Goal: Information Seeking & Learning: Learn about a topic

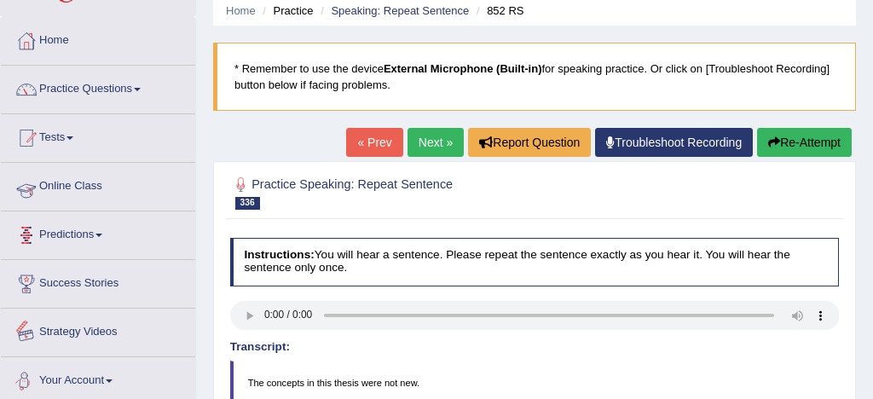
scroll to position [28, 0]
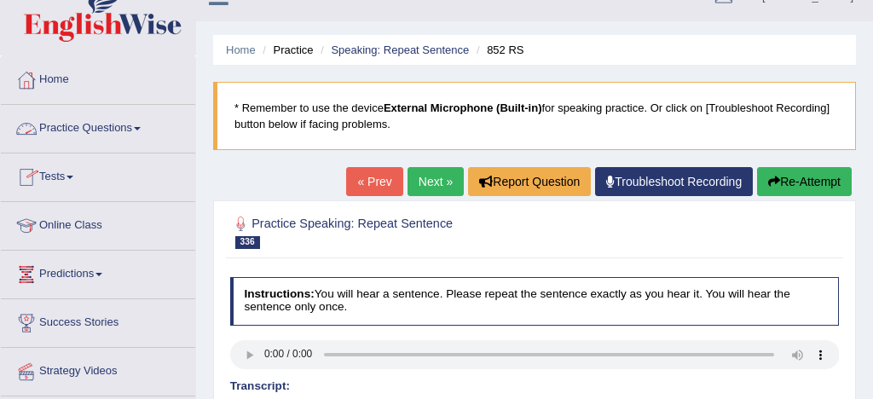
click at [116, 127] on link "Practice Questions" at bounding box center [98, 126] width 194 height 43
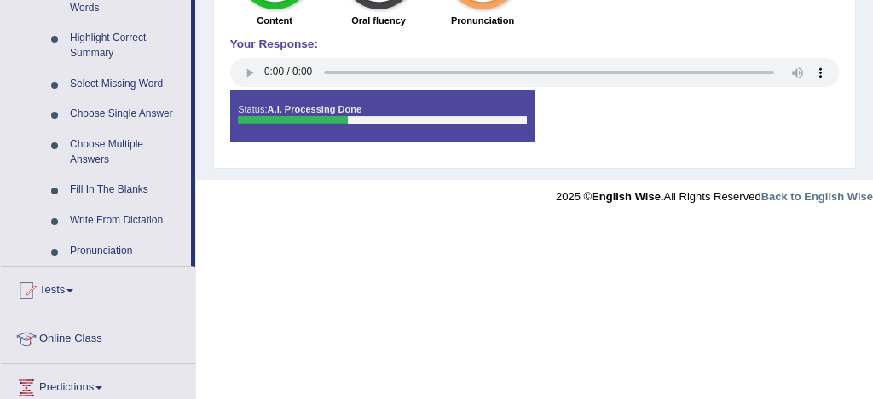
scroll to position [827, 0]
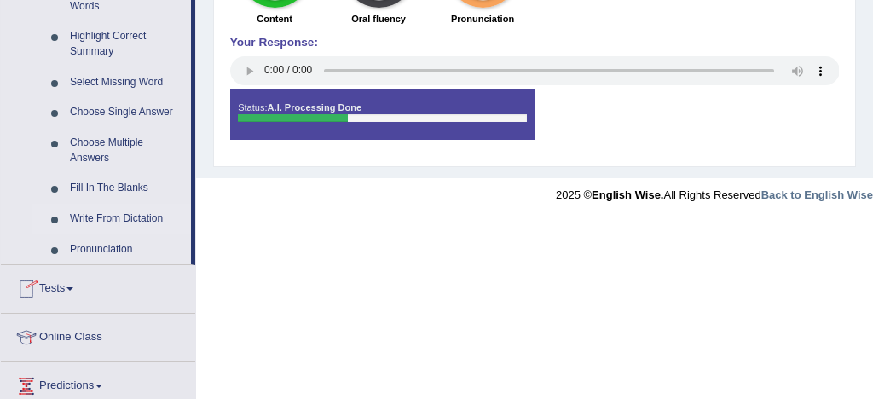
click at [125, 232] on link "Write From Dictation" at bounding box center [126, 219] width 129 height 31
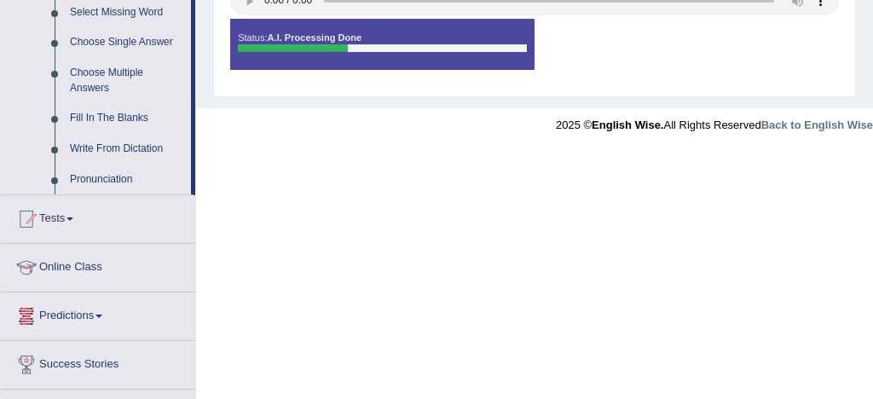
scroll to position [1001, 0]
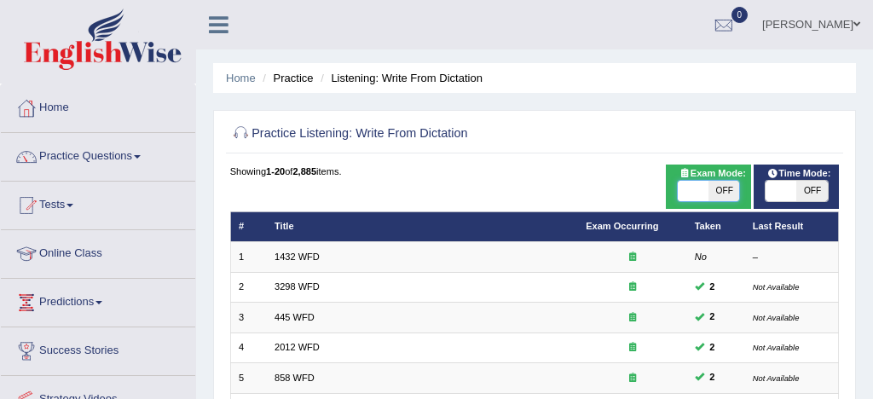
click at [697, 191] on span at bounding box center [693, 191] width 31 height 20
checkbox input "true"
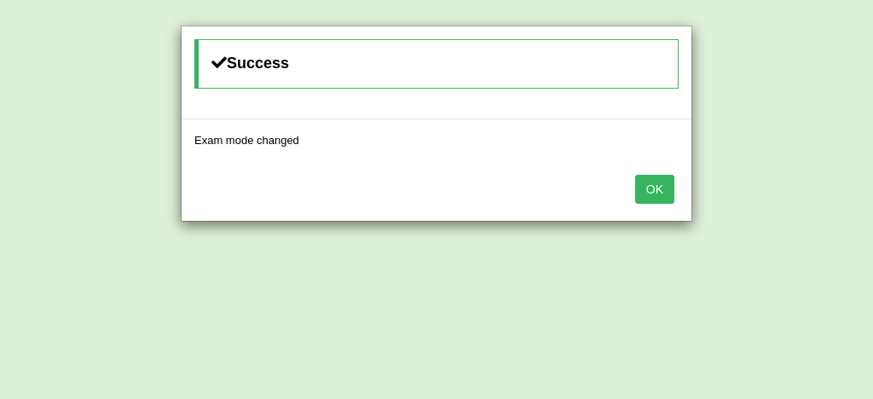
click at [665, 189] on button "OK" at bounding box center [654, 189] width 39 height 29
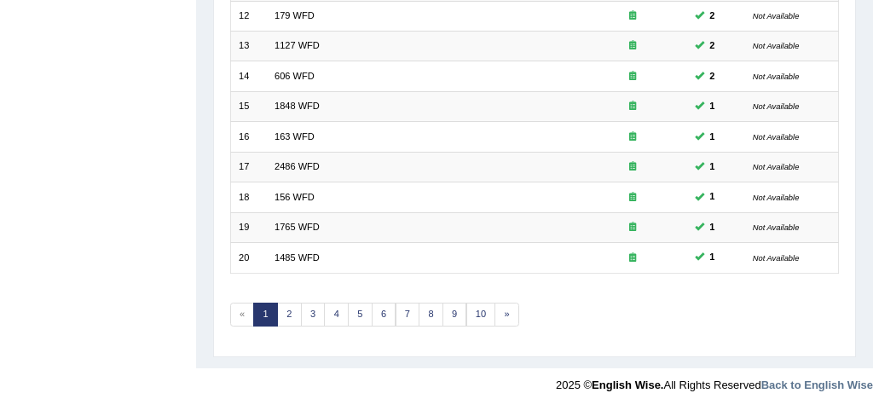
scroll to position [583, 0]
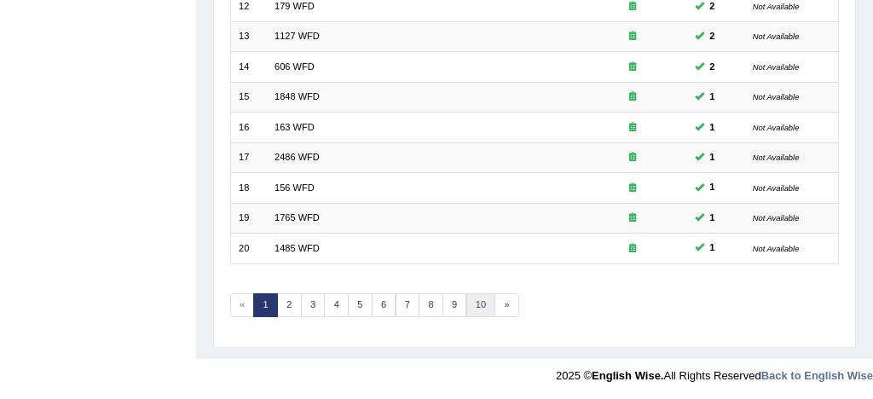
click at [478, 298] on link "10" at bounding box center [481, 305] width 30 height 24
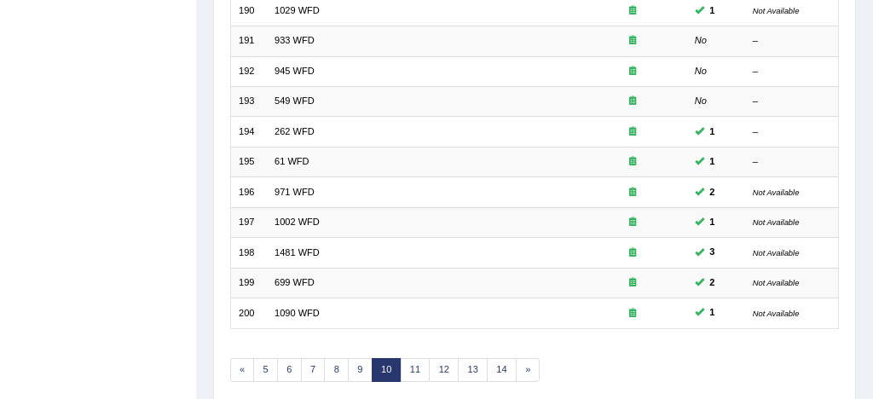
scroll to position [583, 0]
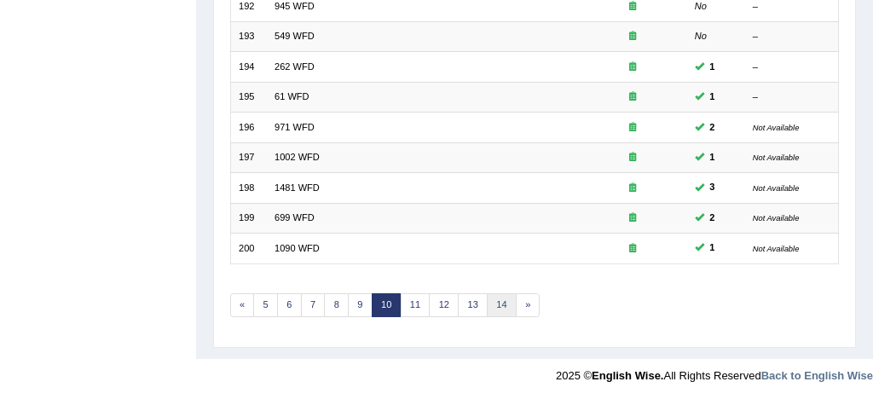
click at [501, 303] on link "14" at bounding box center [502, 305] width 30 height 24
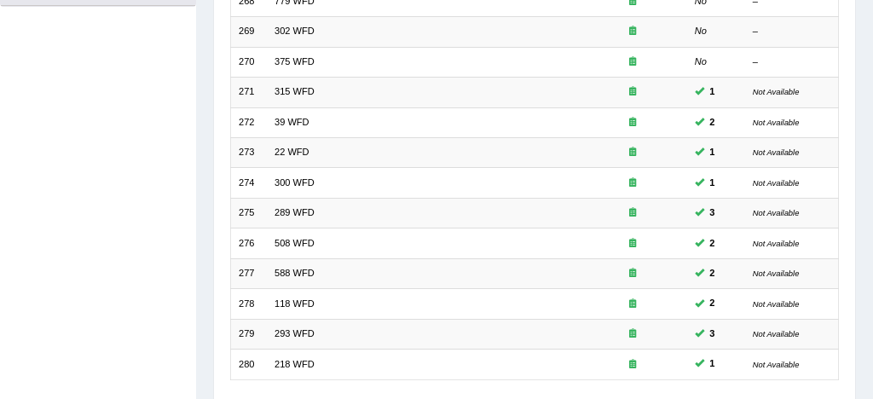
scroll to position [583, 0]
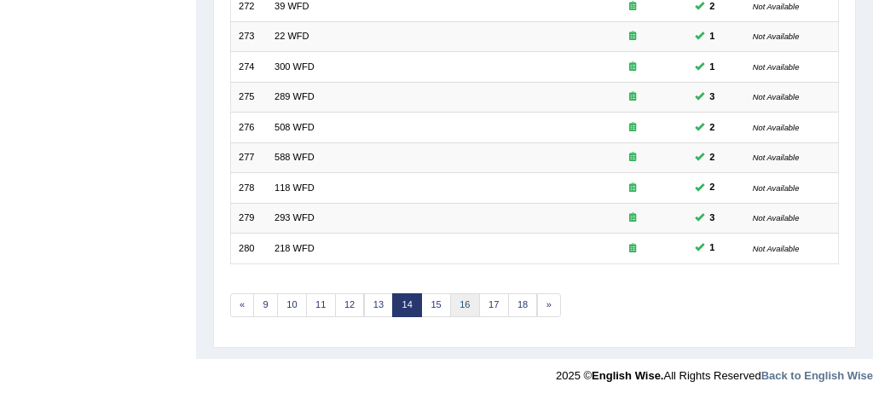
click at [470, 303] on link "16" at bounding box center [465, 305] width 30 height 24
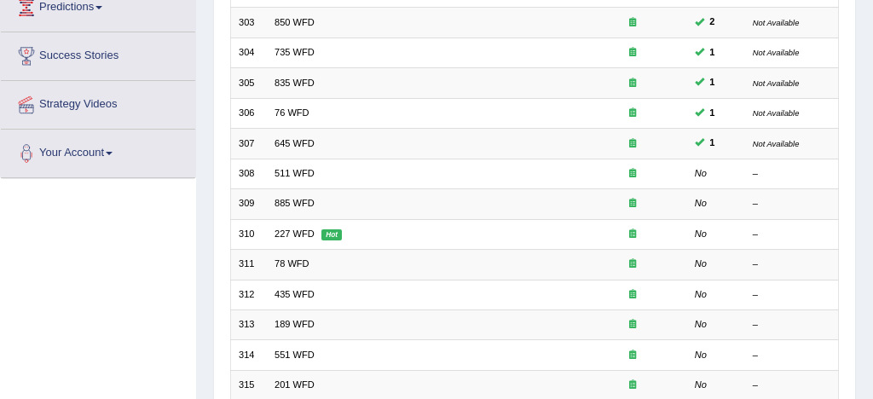
scroll to position [297, 0]
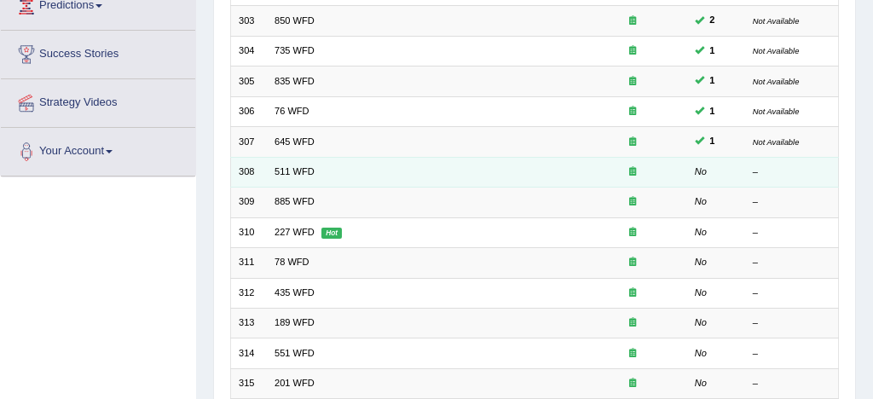
click at [313, 175] on td "511 WFD" at bounding box center [422, 172] width 311 height 30
click at [291, 175] on link "511 WFD" at bounding box center [295, 171] width 40 height 10
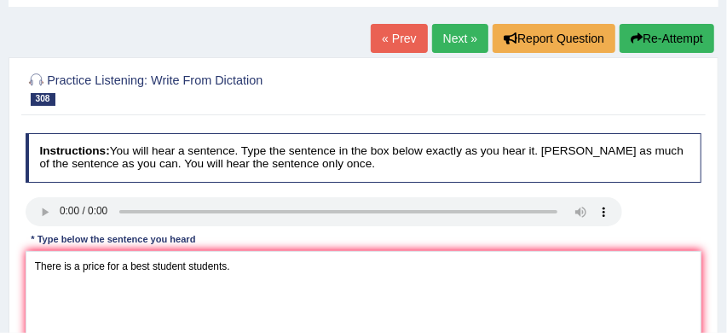
scroll to position [87, 0]
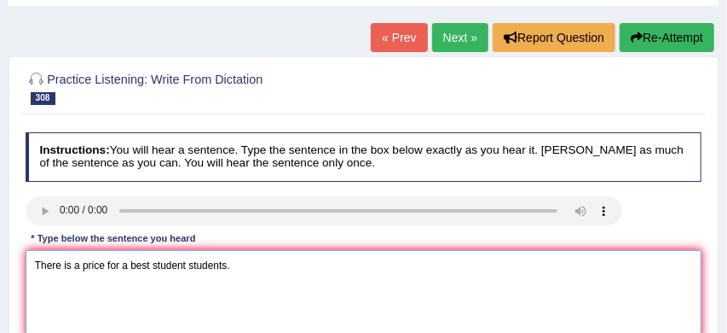
click at [71, 267] on textarea "There is a price for a best student students." at bounding box center [364, 320] width 677 height 141
click at [255, 266] on textarea "There is was a price for a best student students." at bounding box center [364, 320] width 677 height 141
click at [253, 266] on textarea "There is was a price for a best student studentspresentation" at bounding box center [364, 320] width 677 height 141
click at [316, 266] on textarea "There is was a price for a best student students presentation" at bounding box center [364, 320] width 677 height 141
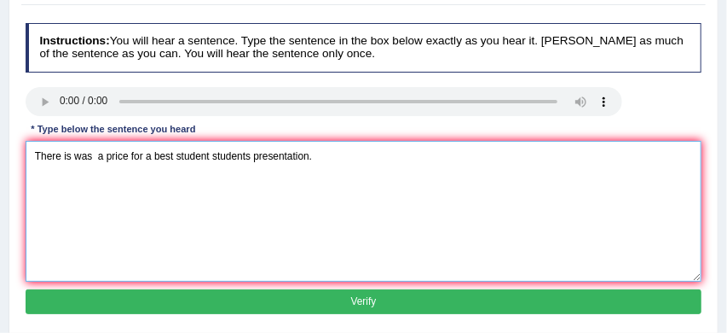
scroll to position [208, 0]
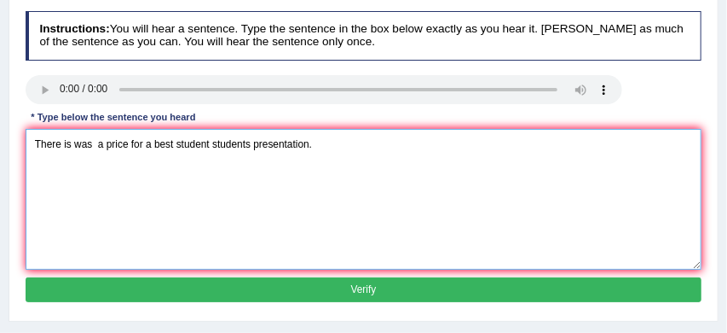
type textarea "There is was a price for a best student students presentation."
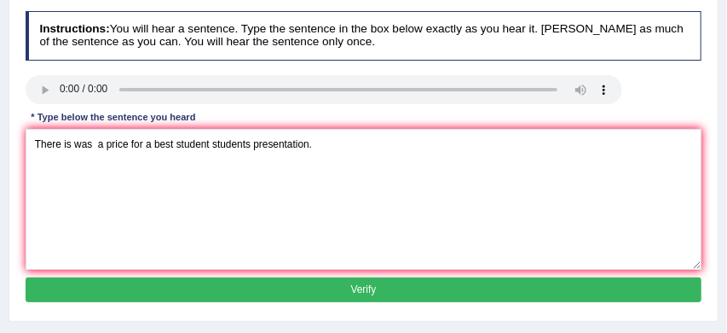
click at [330, 288] on button "Verify" at bounding box center [364, 289] width 677 height 25
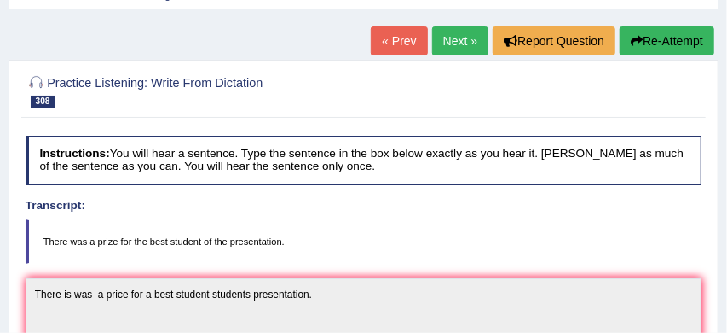
scroll to position [75, 0]
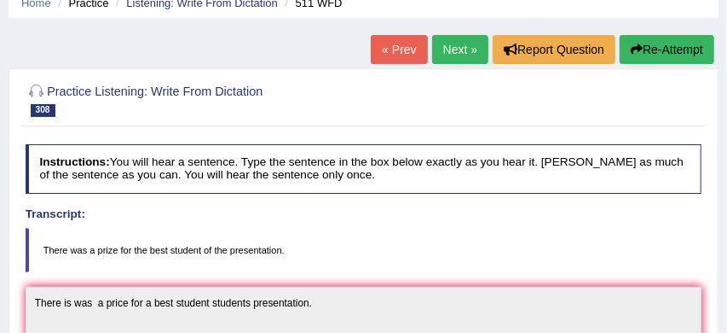
click at [454, 49] on link "Next »" at bounding box center [460, 49] width 56 height 29
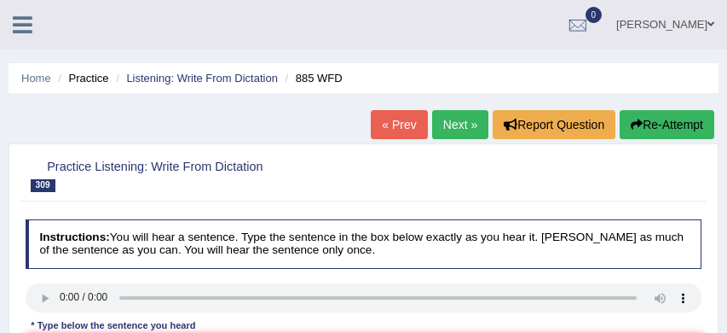
scroll to position [138, 0]
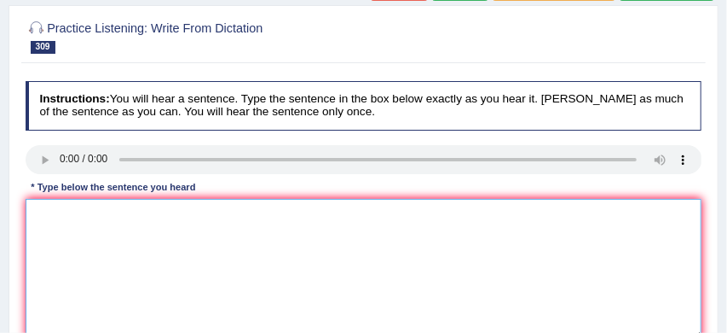
click at [72, 215] on textarea at bounding box center [364, 269] width 677 height 141
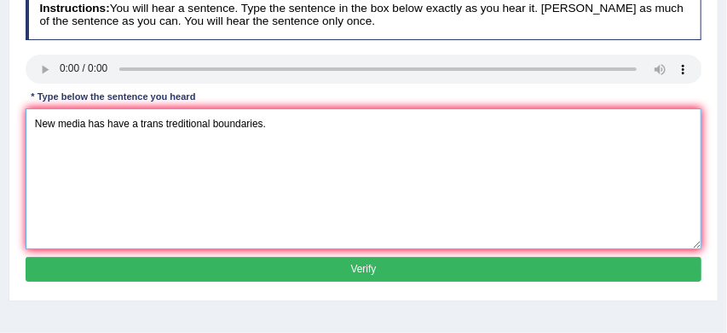
scroll to position [229, 0]
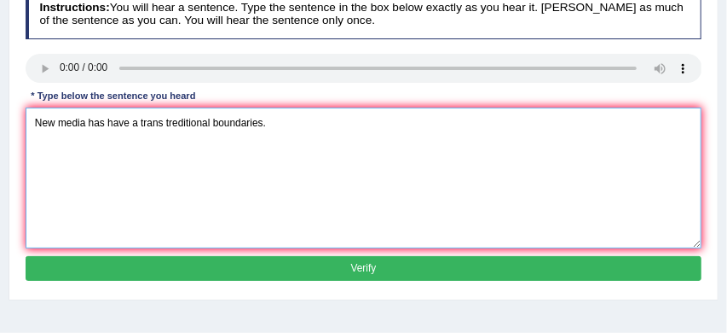
type textarea "New media has have a trans treditional boundaries."
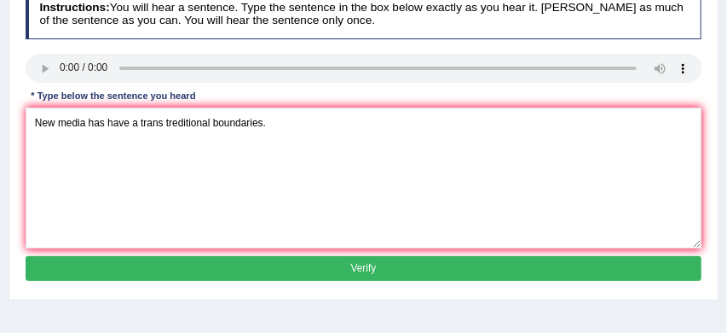
click at [261, 264] on button "Verify" at bounding box center [364, 268] width 677 height 25
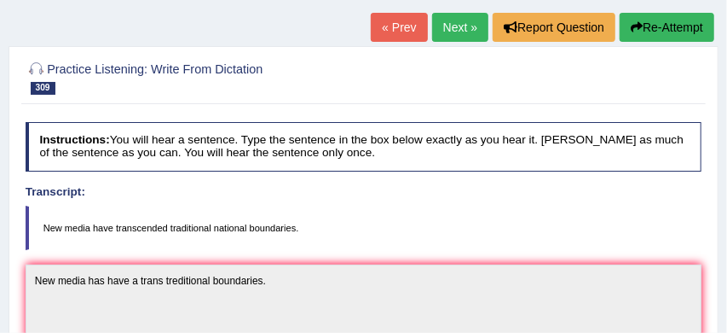
scroll to position [76, 0]
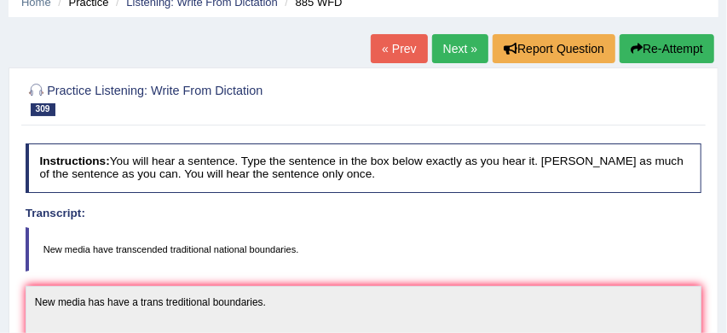
click at [453, 45] on link "Next »" at bounding box center [460, 48] width 56 height 29
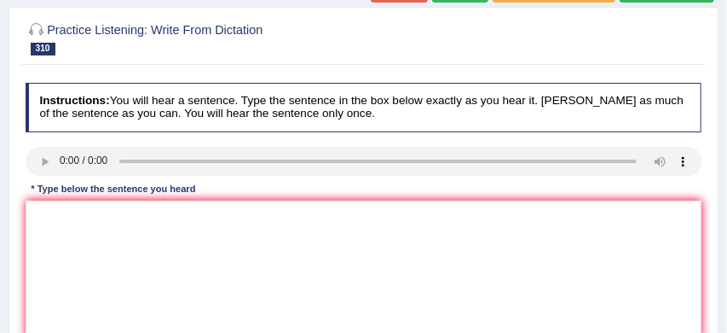
scroll to position [144, 0]
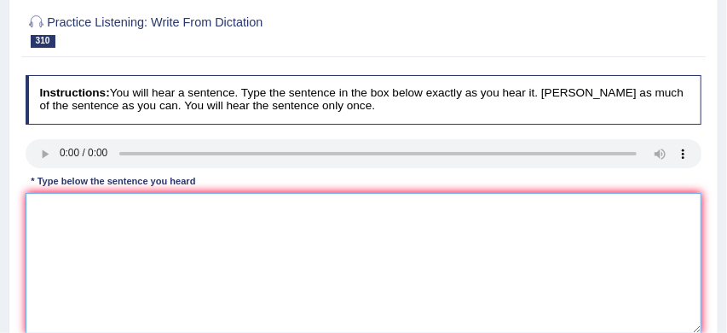
click at [45, 211] on textarea at bounding box center [364, 263] width 677 height 141
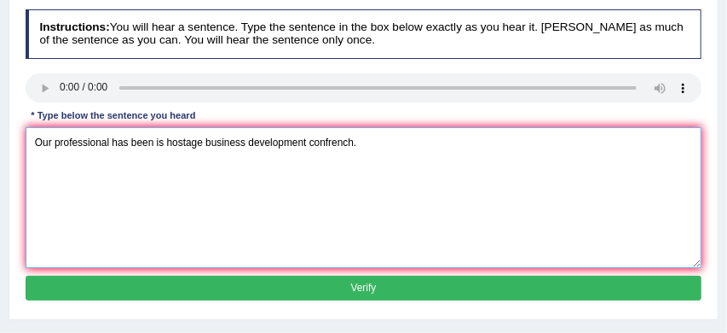
scroll to position [225, 0]
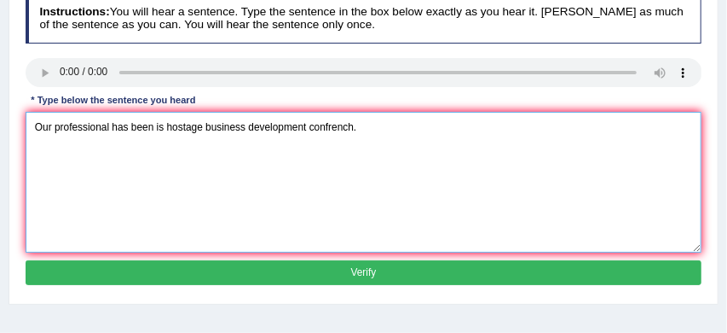
type textarea "Our professional has been is hostage business development confrench."
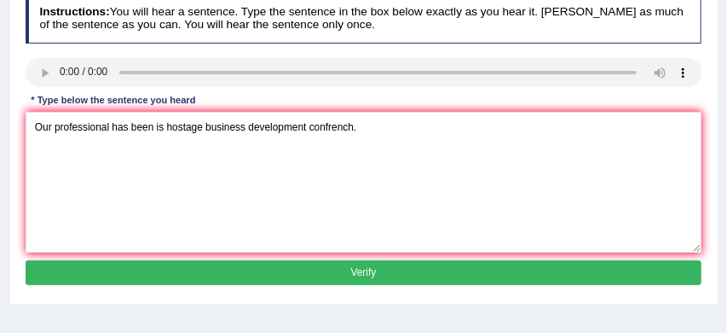
click at [262, 268] on button "Verify" at bounding box center [364, 272] width 677 height 25
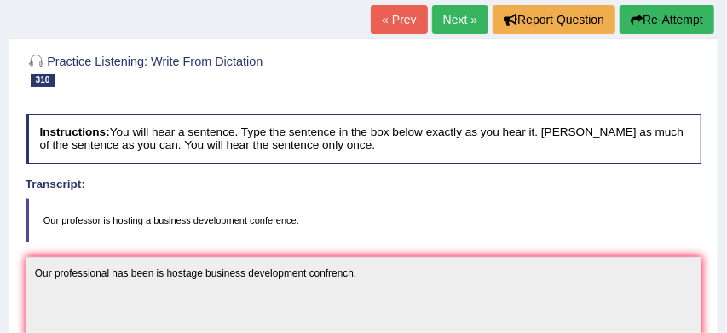
scroll to position [100, 0]
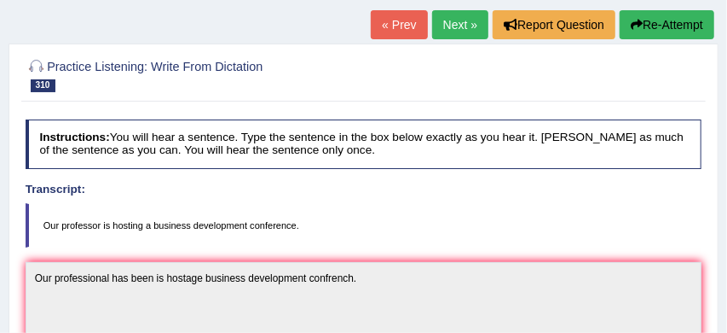
click at [662, 21] on button "Re-Attempt" at bounding box center [667, 24] width 95 height 29
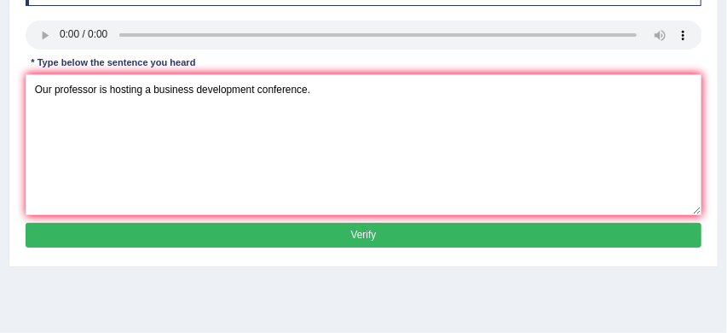
scroll to position [289, 0]
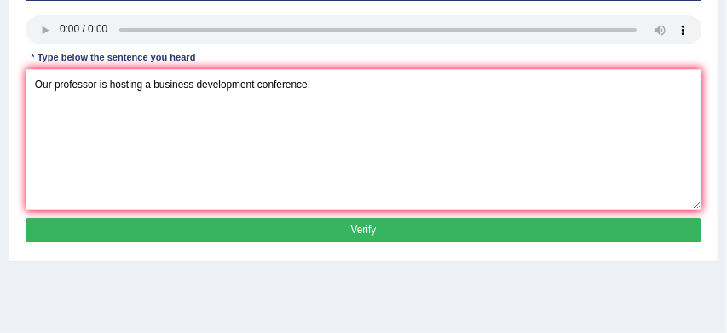
type textarea "Our professor is hosting a business development conference."
click at [340, 242] on button "Verify" at bounding box center [364, 229] width 677 height 25
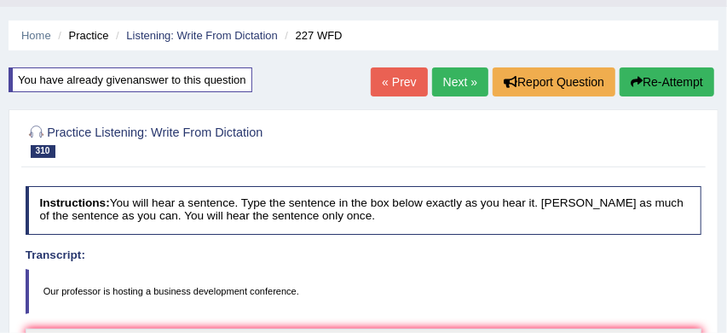
scroll to position [0, 0]
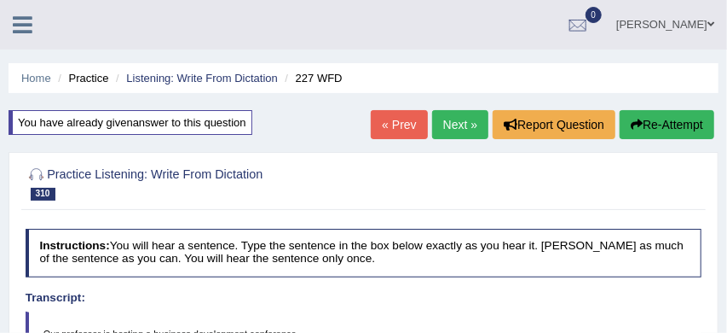
click at [656, 123] on button "Re-Attempt" at bounding box center [667, 124] width 95 height 29
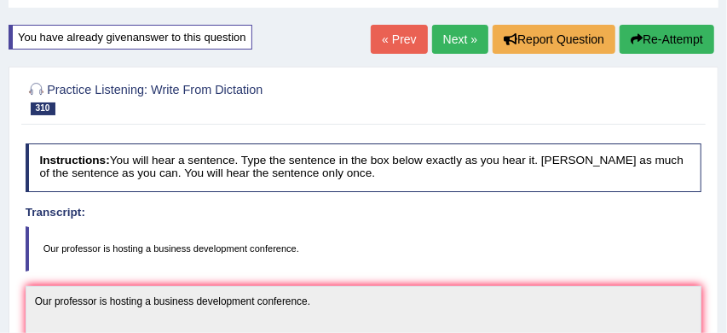
scroll to position [100, 0]
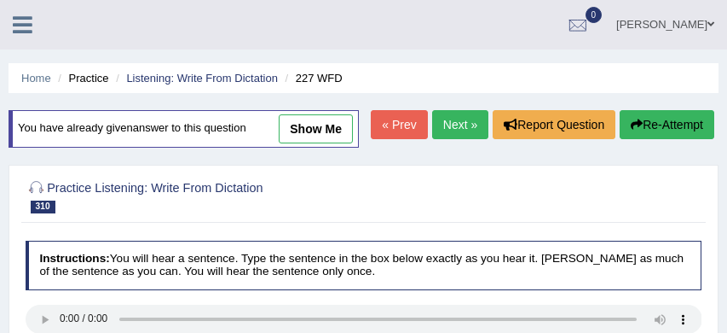
scroll to position [186, 0]
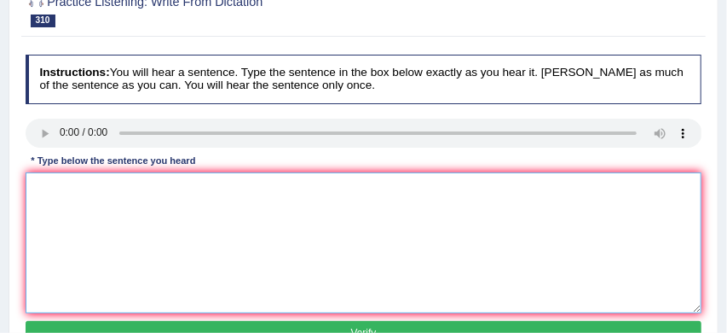
click at [189, 247] on textarea at bounding box center [364, 242] width 677 height 141
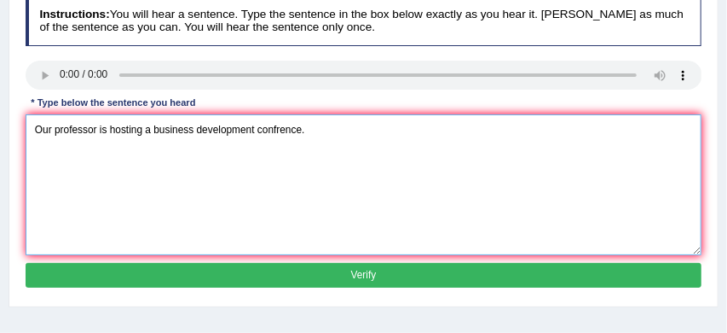
scroll to position [269, 0]
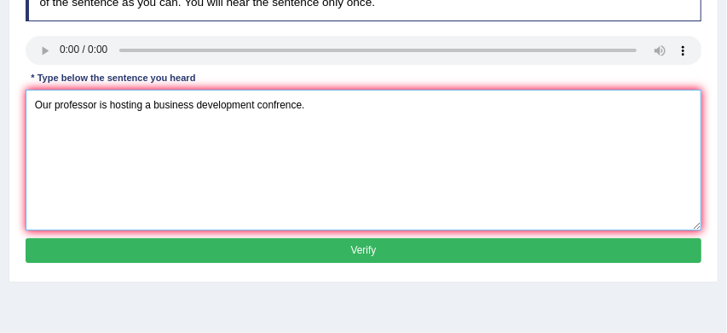
type textarea "Our professor is hosting a business development confrence."
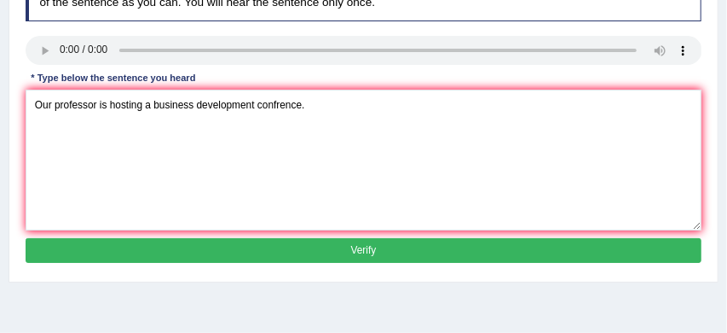
click at [321, 263] on button "Verify" at bounding box center [364, 250] width 677 height 25
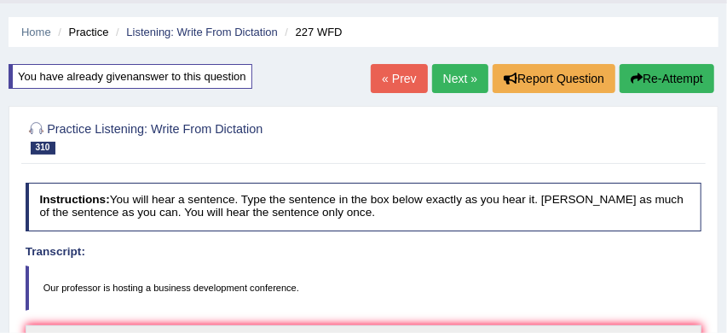
scroll to position [44, 0]
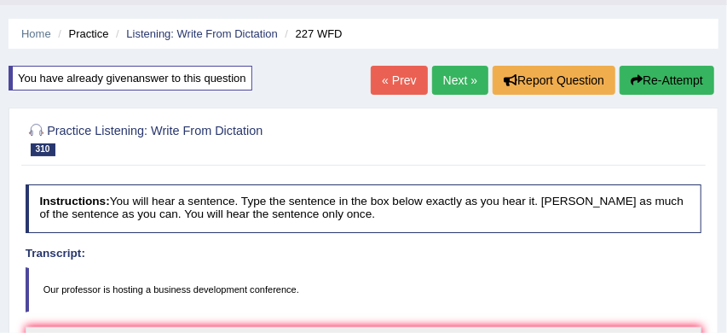
click at [444, 74] on link "Next »" at bounding box center [460, 80] width 56 height 29
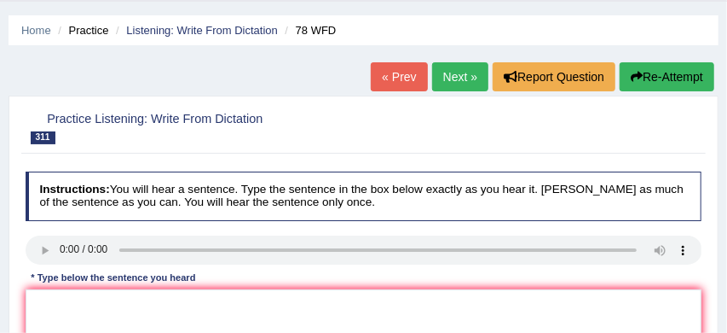
scroll to position [101, 0]
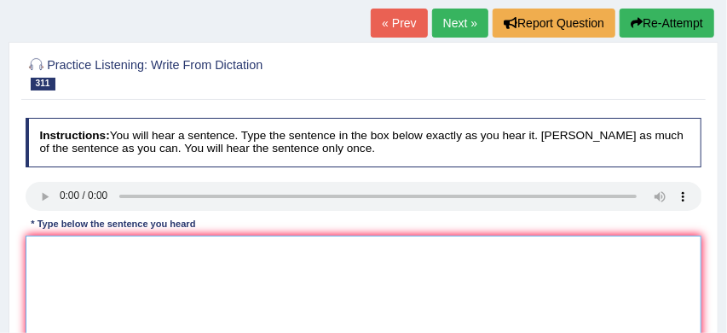
click at [63, 251] on textarea at bounding box center [364, 305] width 677 height 141
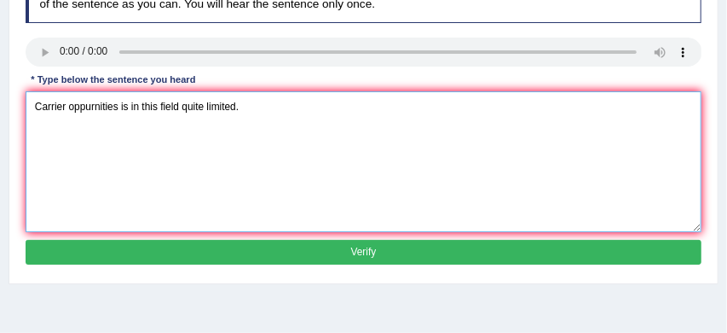
scroll to position [255, 0]
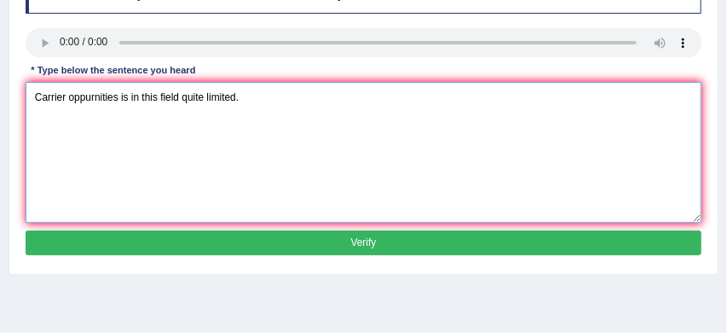
type textarea "Carrier oppurnities is in this field quite limited."
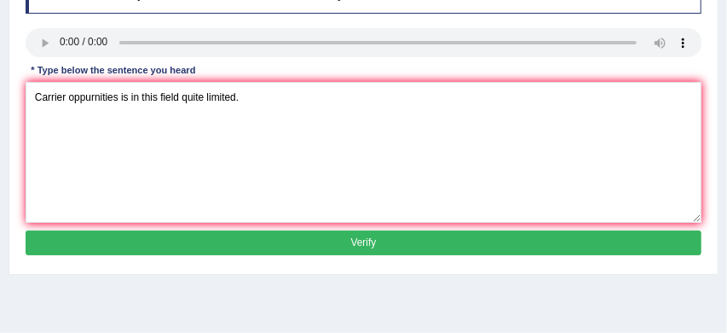
click at [216, 245] on button "Verify" at bounding box center [364, 242] width 677 height 25
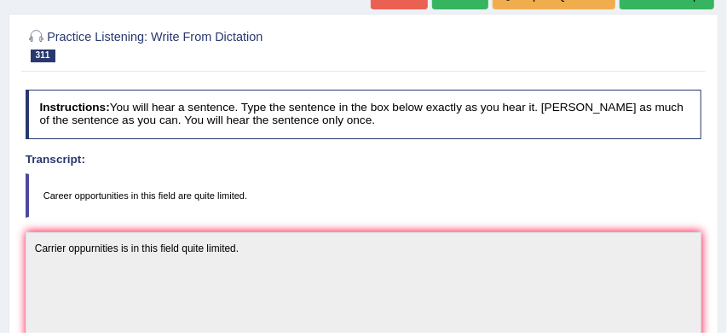
scroll to position [117, 0]
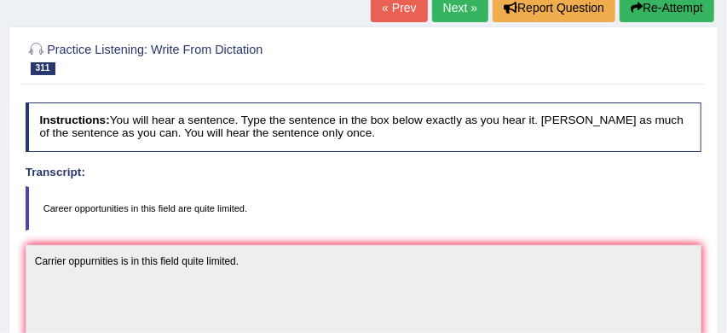
click at [664, 13] on button "Re-Attempt" at bounding box center [667, 7] width 95 height 29
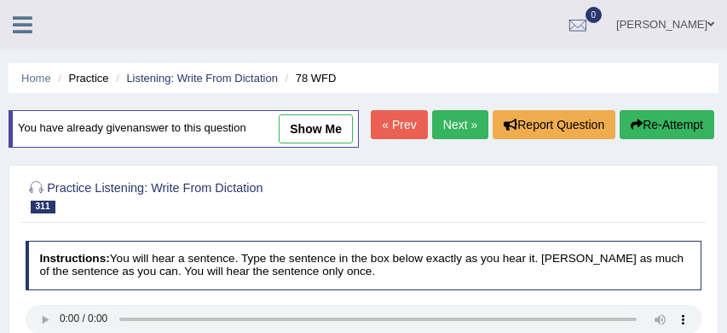
scroll to position [117, 0]
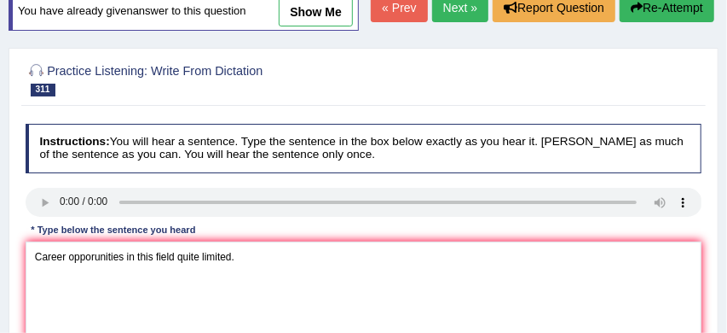
click at [202, 289] on textarea "Career opporunities in this field quite limited." at bounding box center [364, 311] width 677 height 141
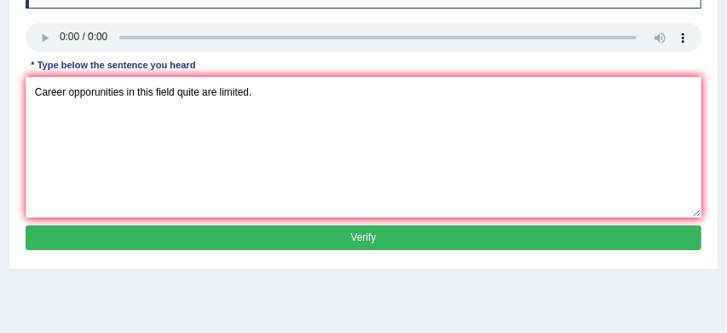
scroll to position [299, 0]
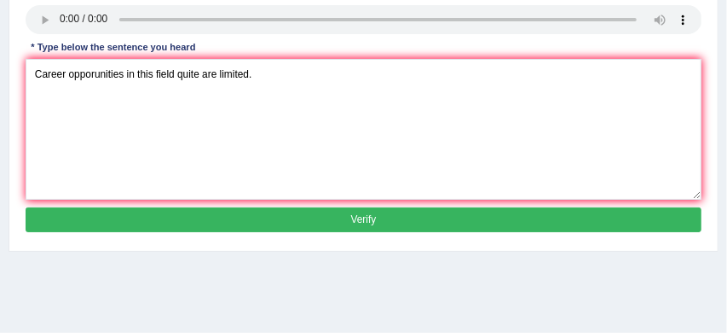
type textarea "Career opporunities in this field quite are limited."
click at [310, 232] on button "Verify" at bounding box center [364, 219] width 677 height 25
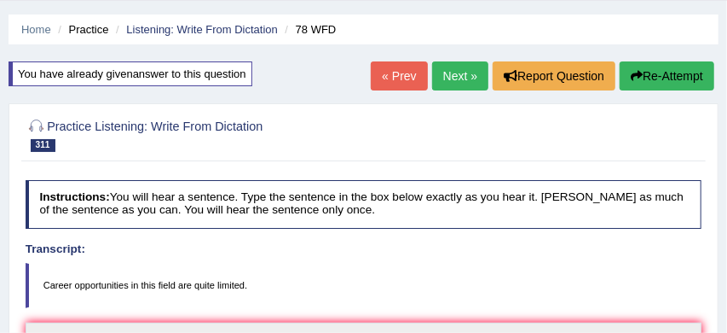
scroll to position [0, 0]
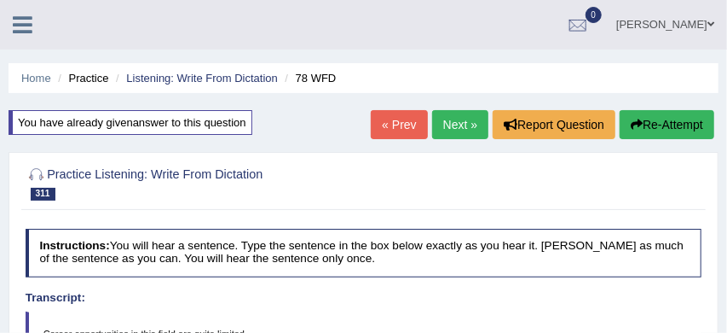
click at [450, 125] on link "Next »" at bounding box center [460, 124] width 56 height 29
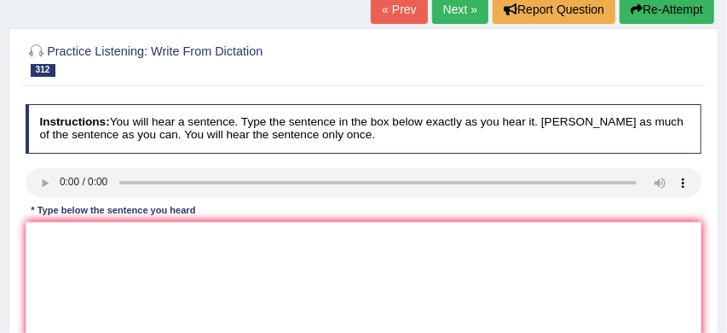
scroll to position [117, 0]
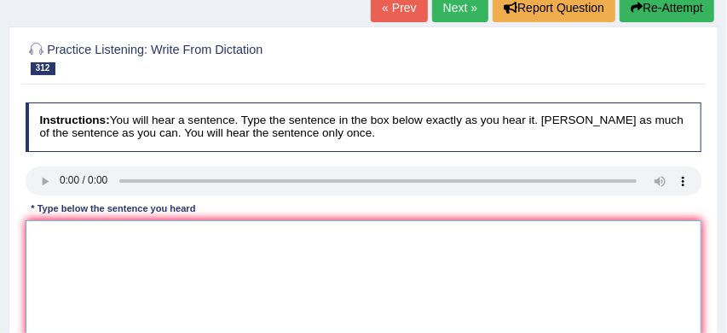
click at [53, 227] on textarea at bounding box center [364, 290] width 677 height 141
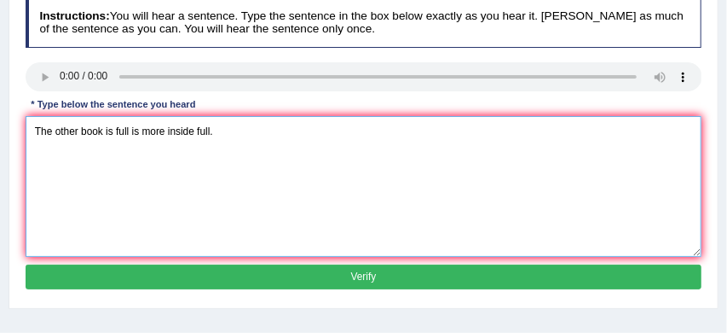
scroll to position [222, 0]
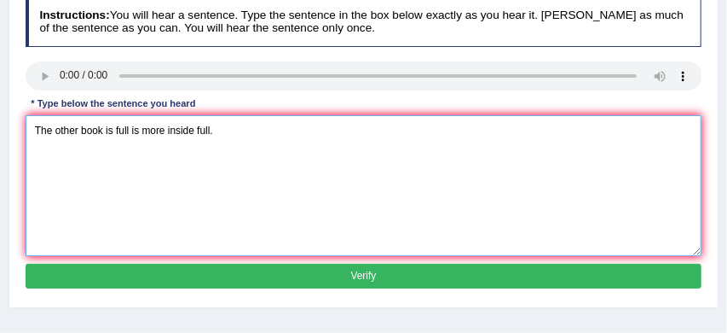
type textarea "The other book is full is more inside full."
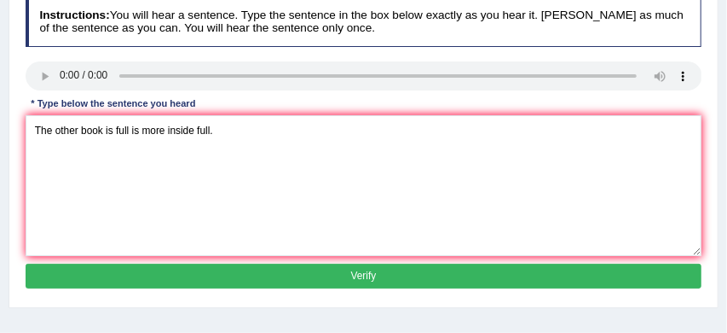
click at [195, 282] on button "Verify" at bounding box center [364, 276] width 677 height 25
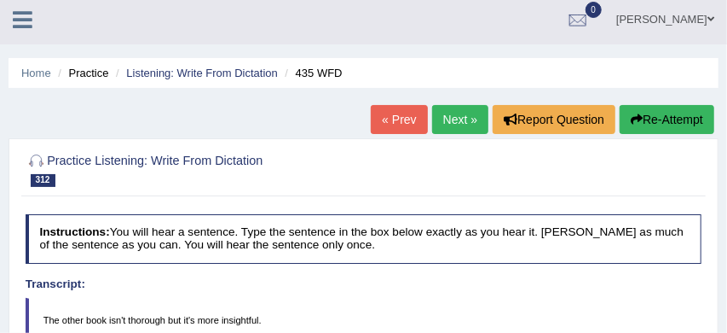
scroll to position [0, 0]
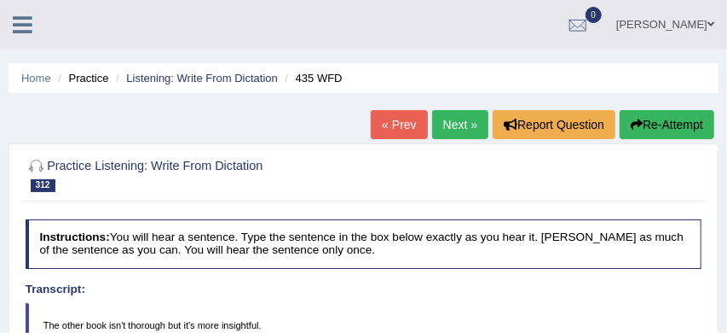
click at [444, 122] on link "Next »" at bounding box center [460, 124] width 56 height 29
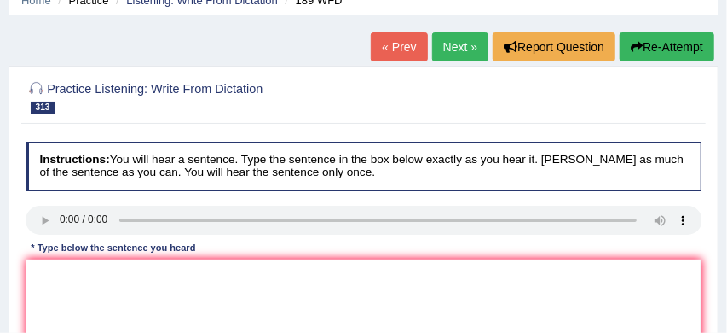
scroll to position [85, 0]
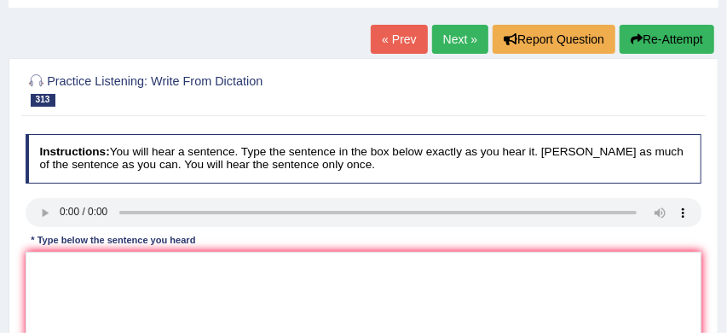
click at [67, 250] on div "Instructions: You will hear a sentence. Type the sentence in the box below exac…" at bounding box center [363, 282] width 684 height 310
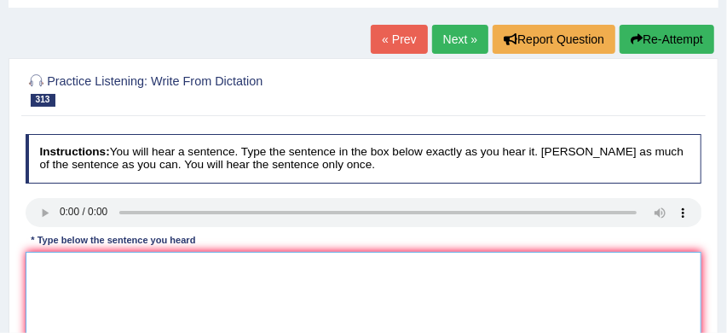
click at [53, 263] on textarea at bounding box center [364, 322] width 677 height 141
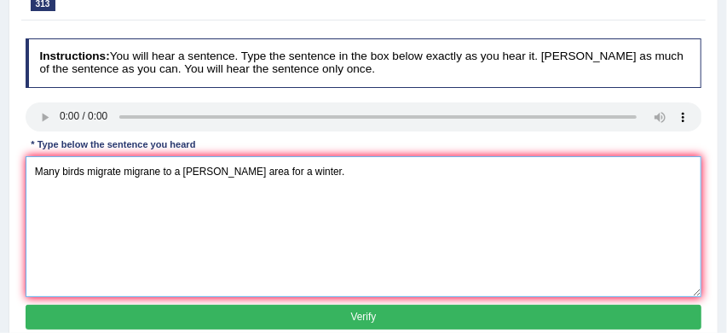
scroll to position [187, 0]
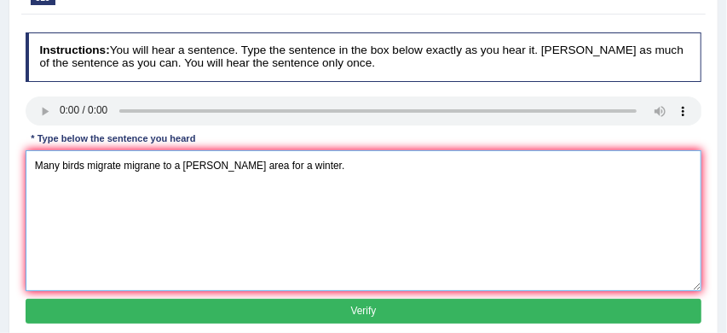
type textarea "Many birds migrate migrane to a [PERSON_NAME] area for a winter."
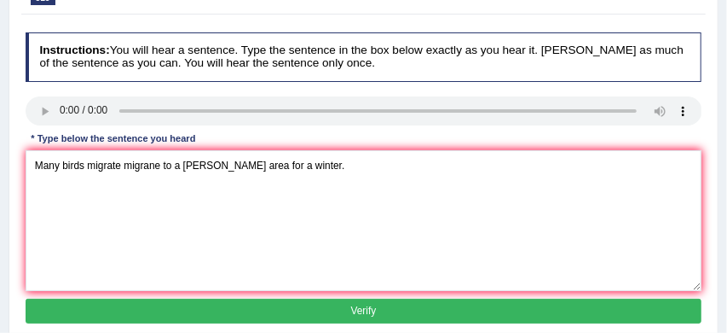
click at [287, 310] on button "Verify" at bounding box center [364, 310] width 677 height 25
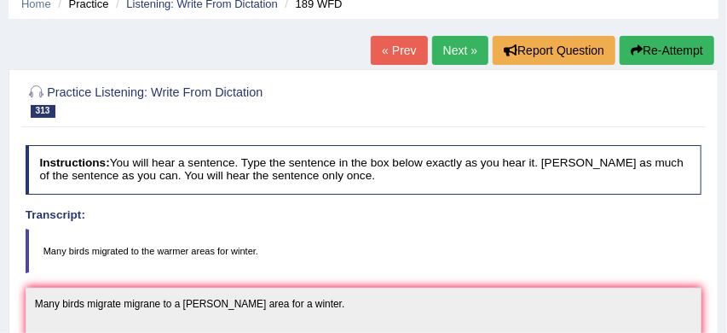
scroll to position [72, 0]
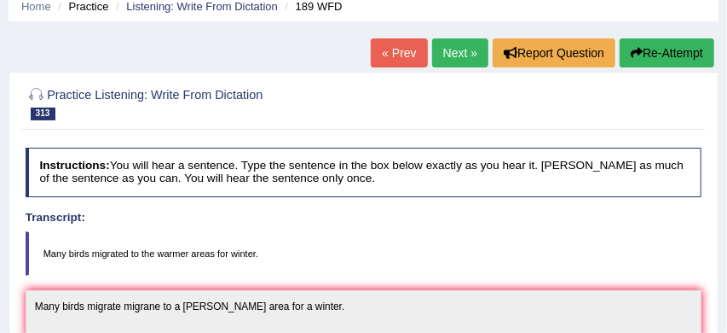
click at [443, 50] on link "Next »" at bounding box center [460, 52] width 56 height 29
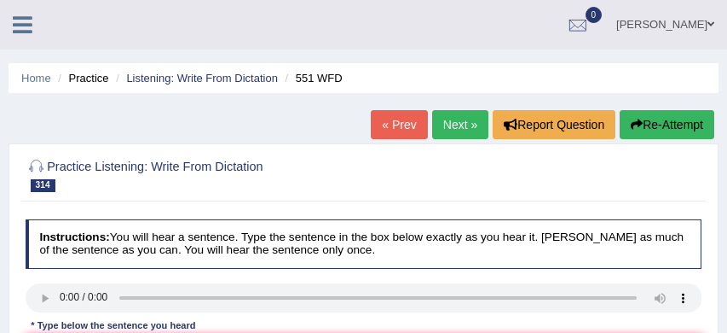
scroll to position [103, 0]
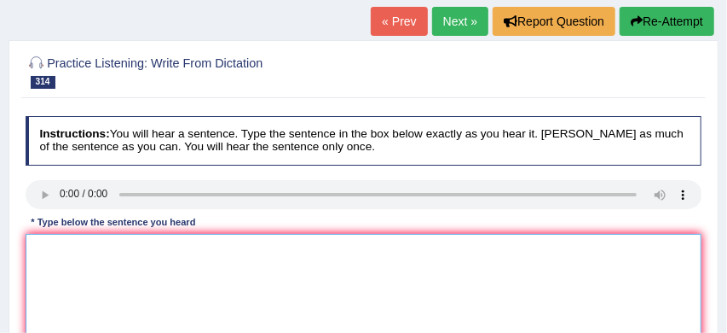
click at [35, 250] on textarea at bounding box center [364, 304] width 677 height 141
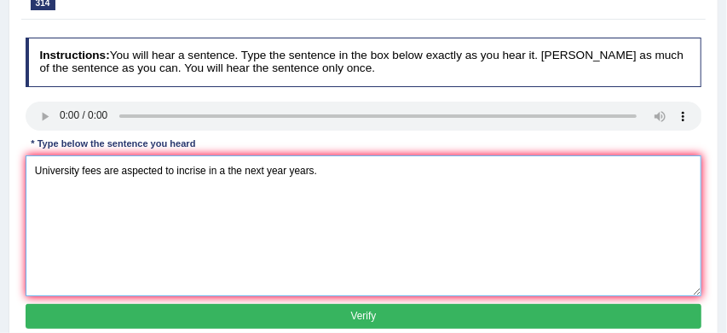
scroll to position [193, 0]
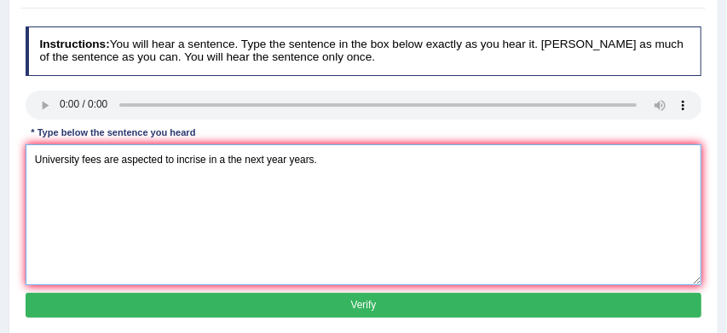
type textarea "University fees are aspected to incrise in a the next year years."
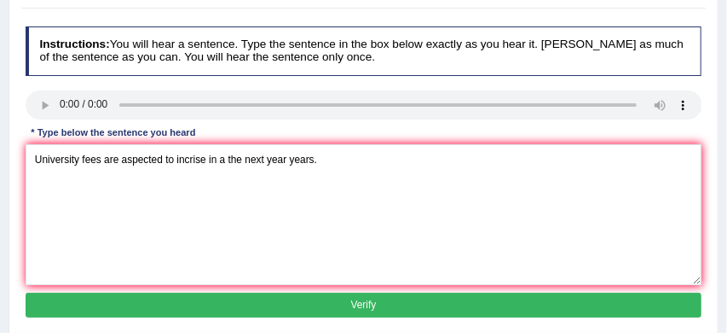
click at [177, 300] on button "Verify" at bounding box center [364, 305] width 677 height 25
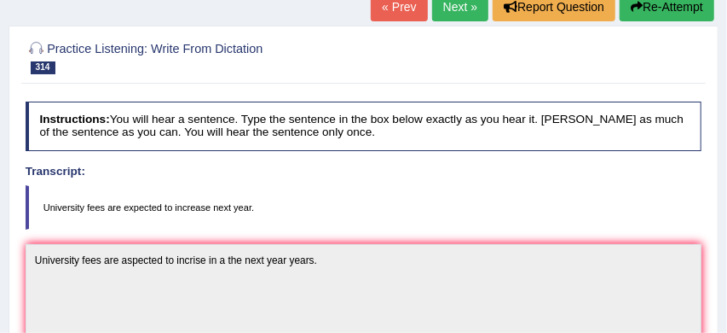
scroll to position [94, 0]
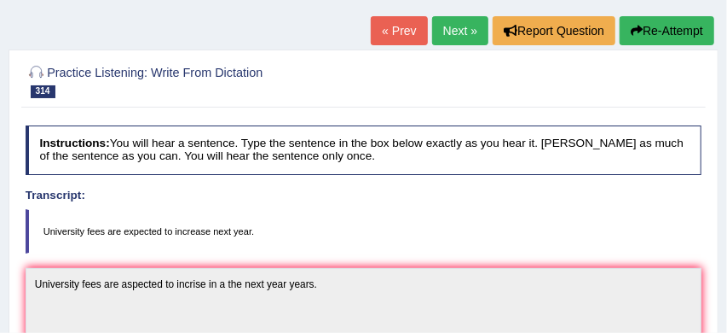
click at [671, 30] on button "Re-Attempt" at bounding box center [667, 30] width 95 height 29
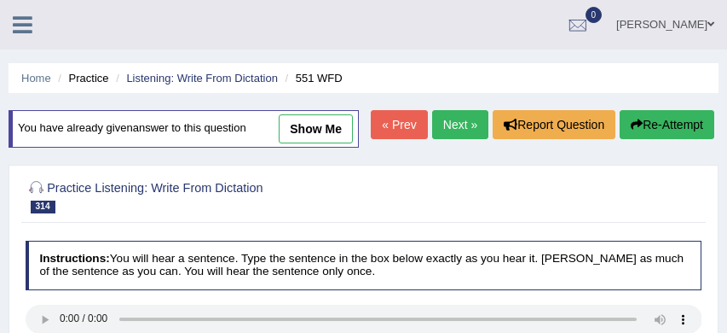
scroll to position [94, 0]
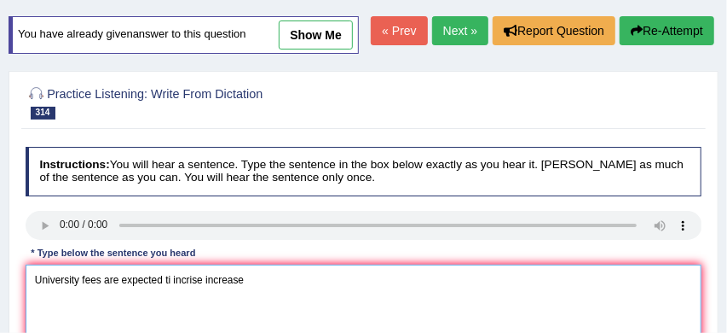
click at [256, 313] on textarea "University fees are expected ti incrise increase" at bounding box center [364, 334] width 677 height 141
click at [246, 312] on textarea "University fees are expected ti incrise increase next year years." at bounding box center [364, 334] width 677 height 141
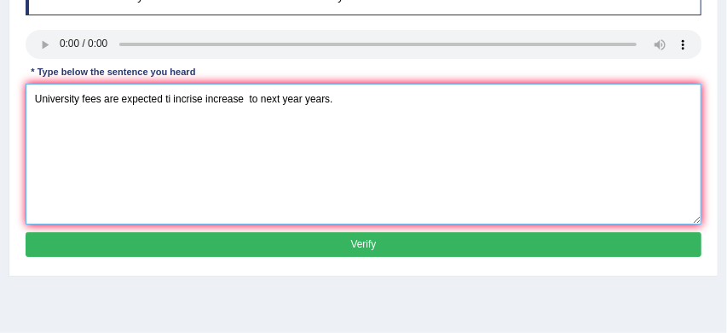
scroll to position [277, 0]
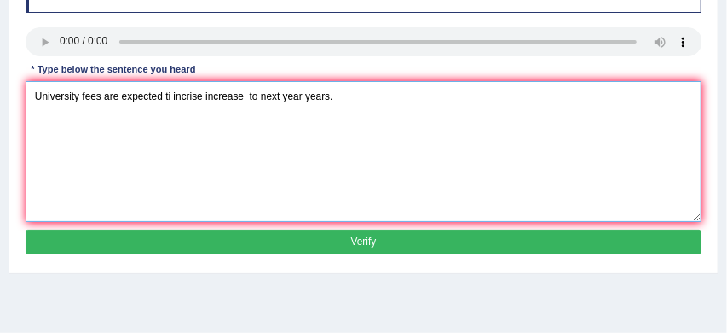
type textarea "University fees are expected ti incrise increase to next year years."
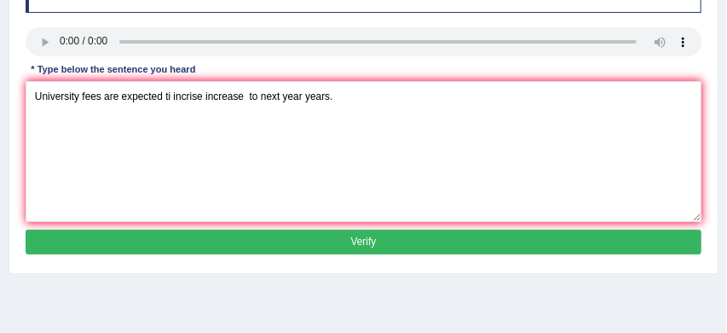
click at [361, 254] on button "Verify" at bounding box center [364, 241] width 677 height 25
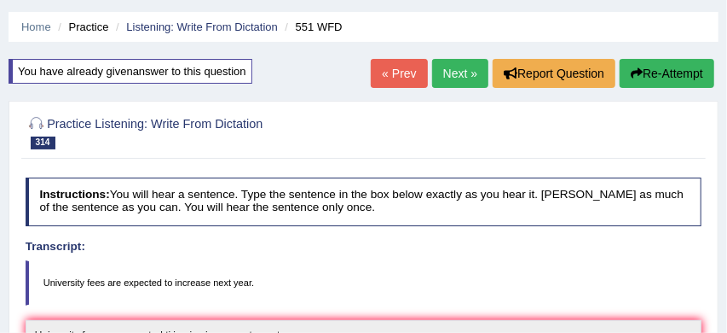
scroll to position [50, 0]
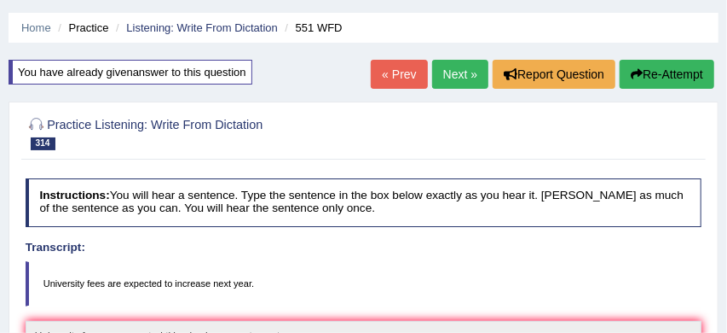
click at [445, 69] on link "Next »" at bounding box center [460, 74] width 56 height 29
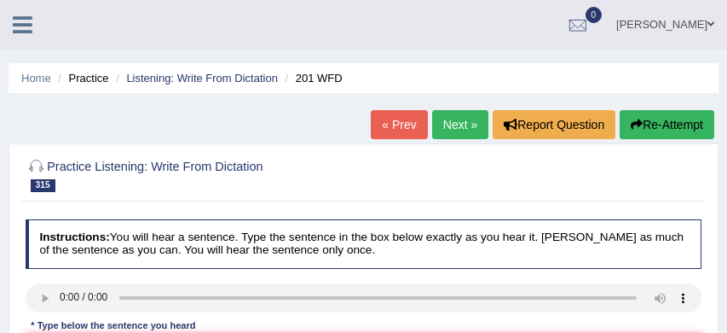
scroll to position [215, 0]
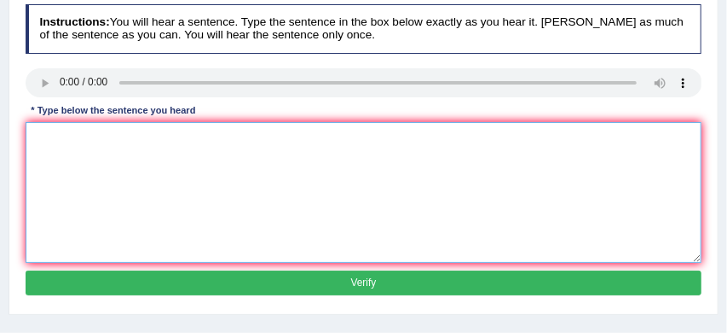
click at [49, 140] on textarea at bounding box center [364, 192] width 677 height 141
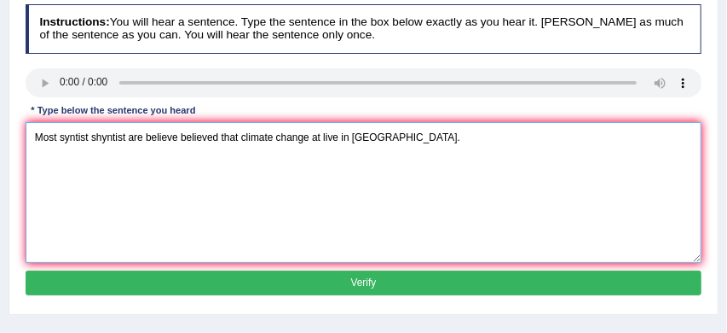
type textarea "Most syntist shyntist are believe believed that climate change at live in [GEOG…"
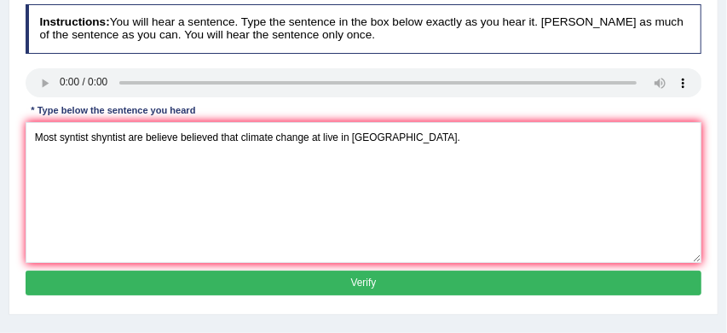
click at [298, 281] on button "Verify" at bounding box center [364, 282] width 677 height 25
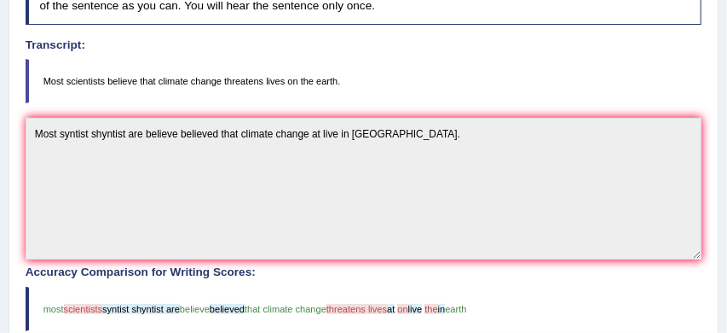
scroll to position [243, 0]
